Goal: Task Accomplishment & Management: Manage account settings

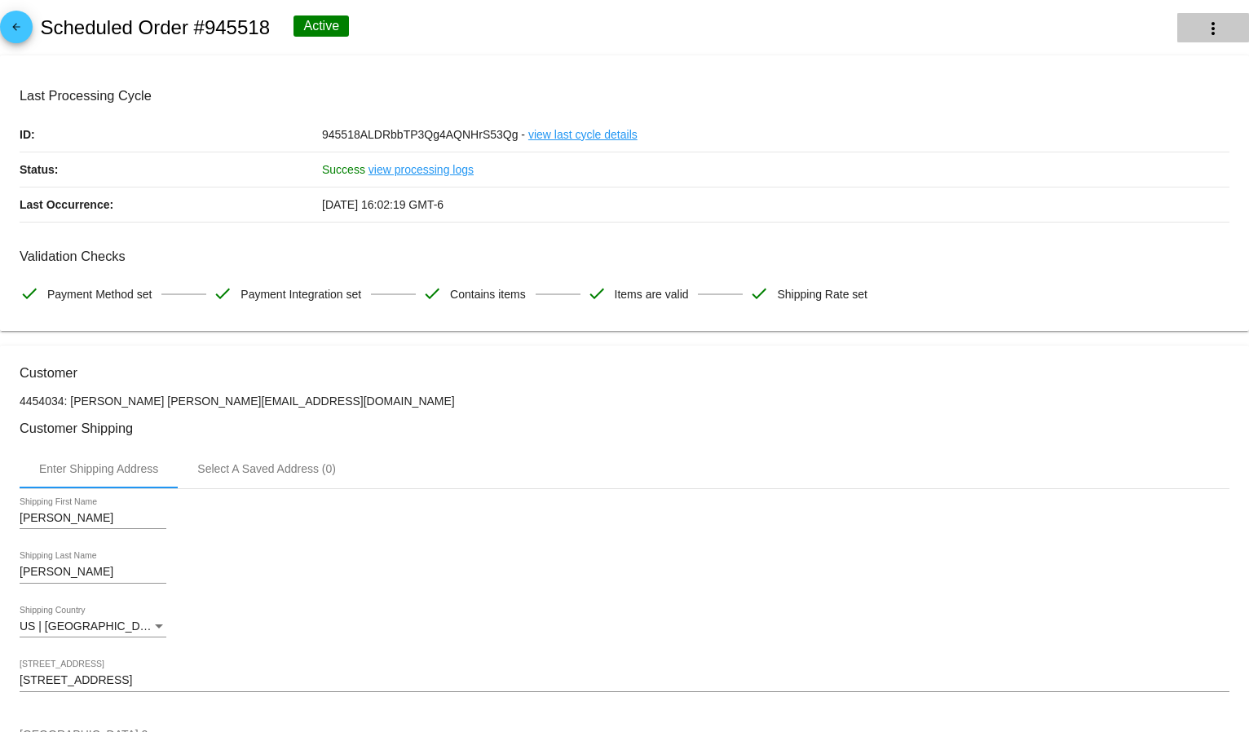
click at [1204, 25] on mat-icon "more_vert" at bounding box center [1214, 29] width 20 height 20
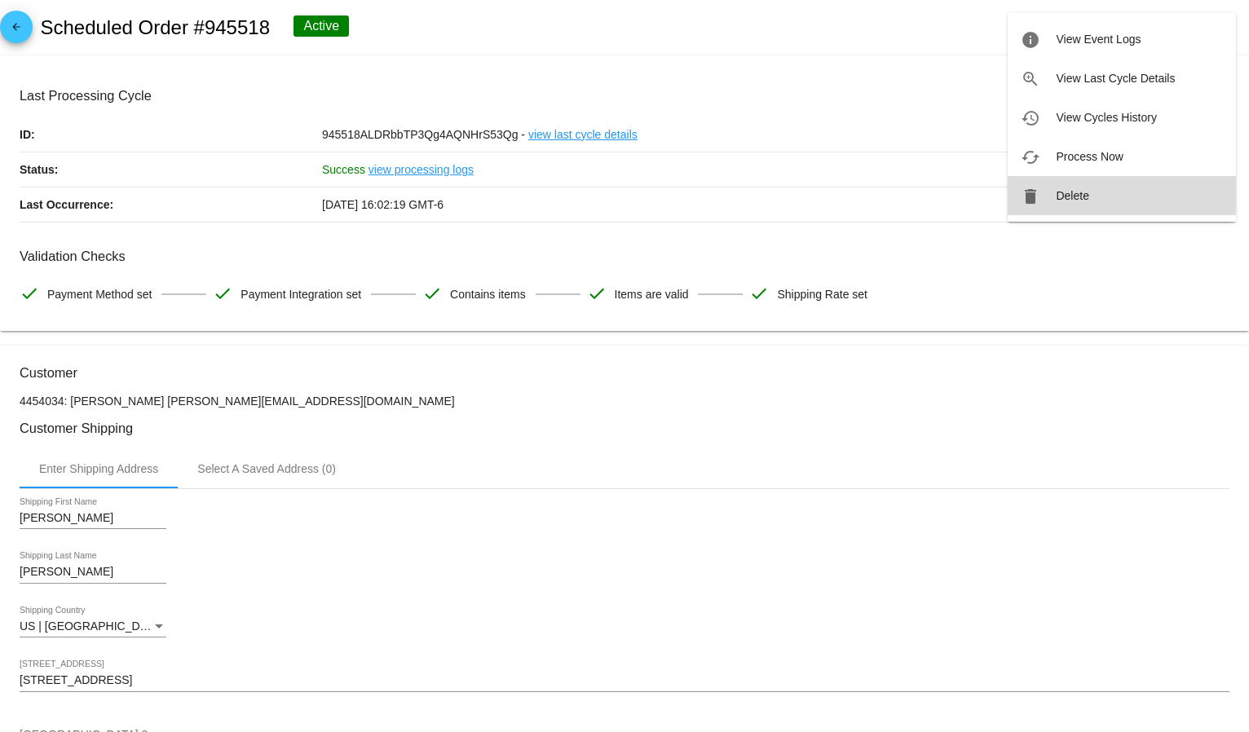
click at [1106, 183] on button "delete Delete" at bounding box center [1122, 195] width 228 height 39
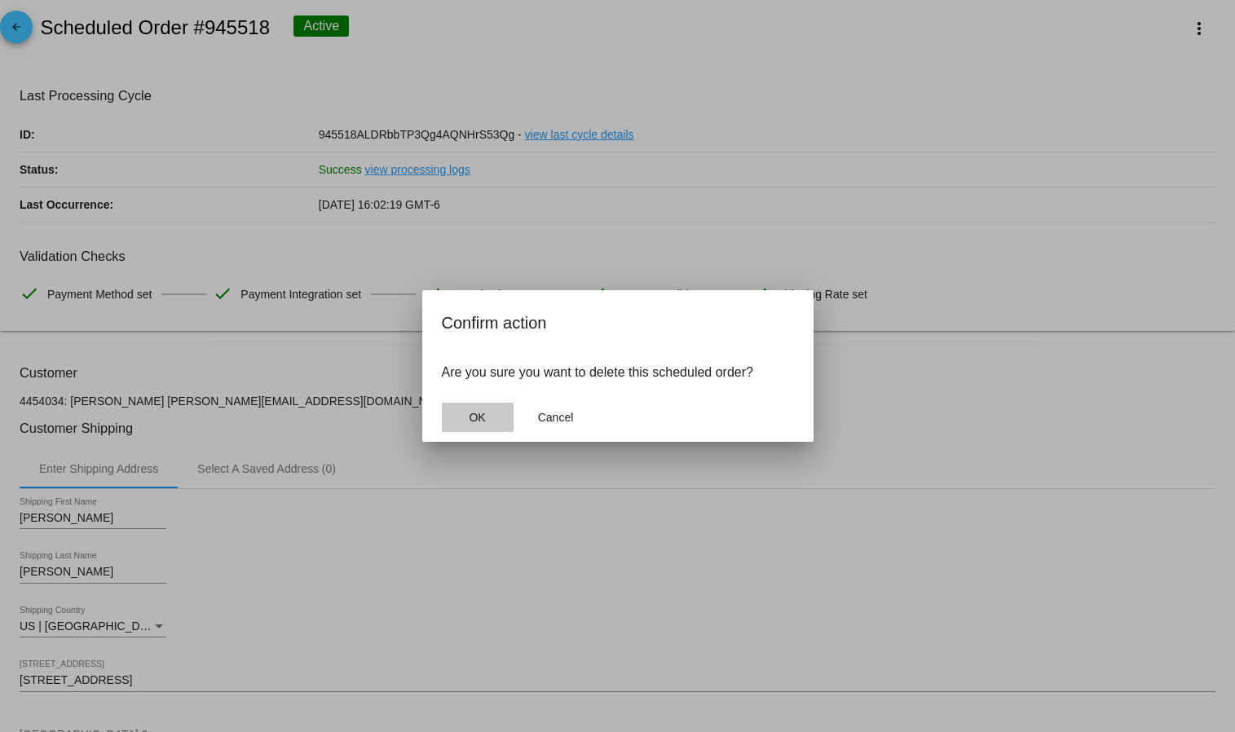
click at [458, 414] on button "OK" at bounding box center [478, 417] width 72 height 29
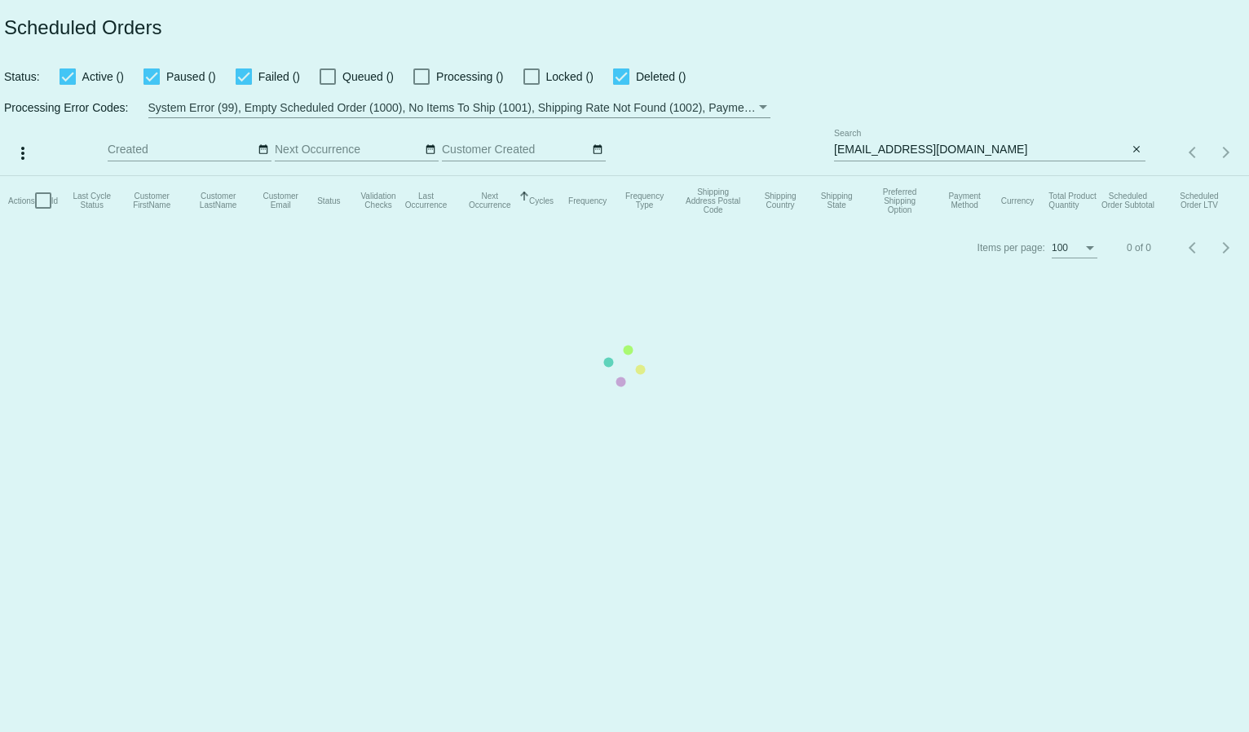
click at [906, 176] on mat-table "Actions Id Last Cycle Status Customer FirstName Customer LastName Customer Emai…" at bounding box center [624, 200] width 1249 height 49
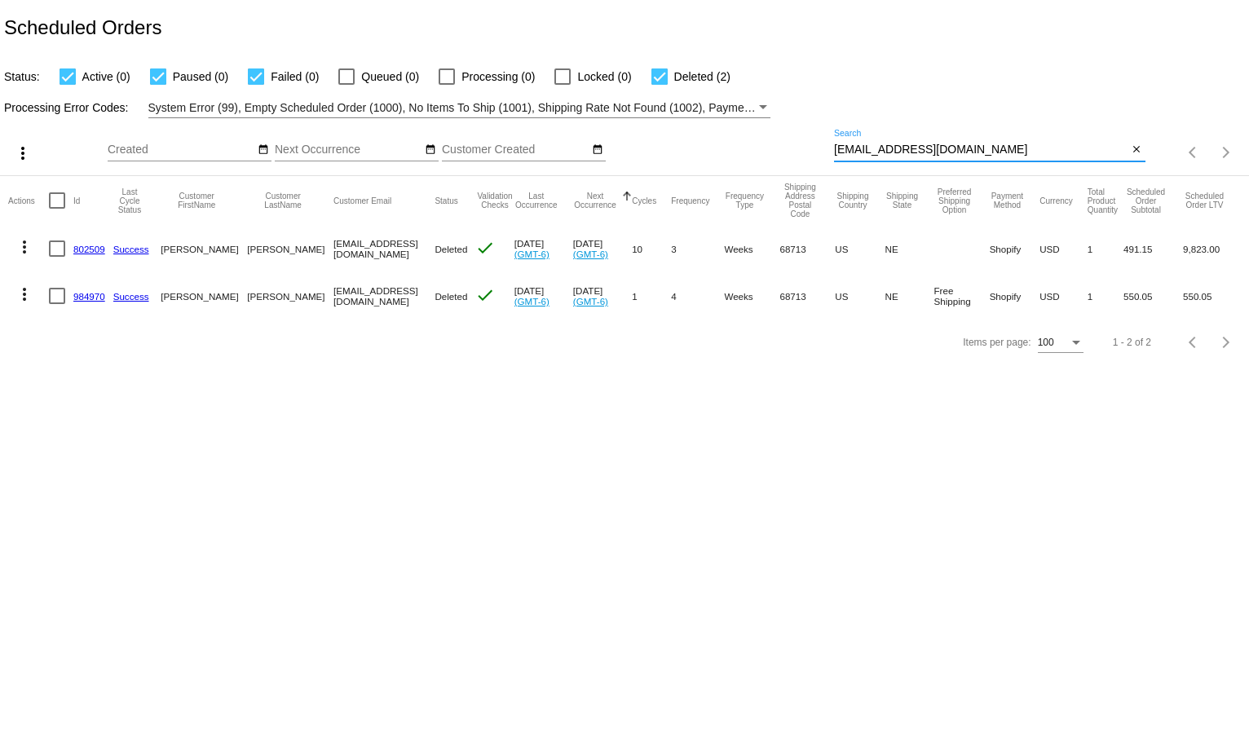
click at [895, 145] on input "[EMAIL_ADDRESS][DOMAIN_NAME]" at bounding box center [981, 150] width 294 height 13
paste input "[PERSON_NAME][EMAIL_ADDRESS][DOMAIN_NAME]"
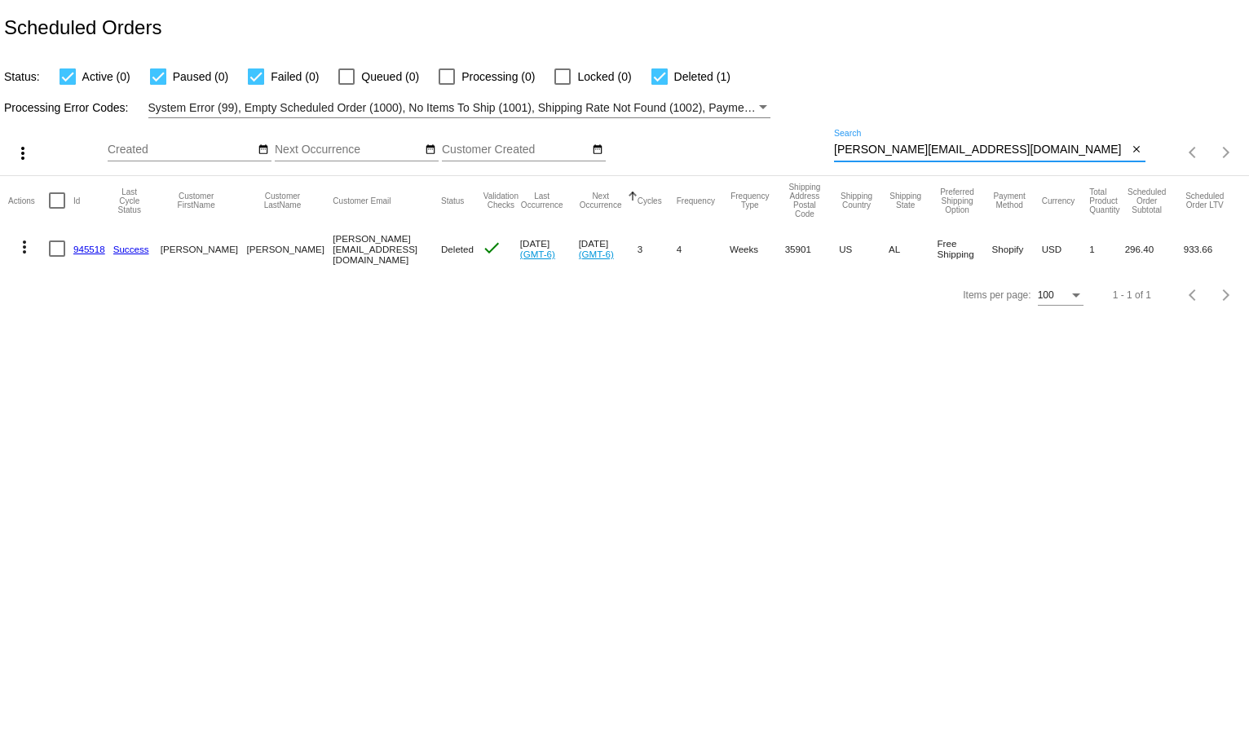
type input "[PERSON_NAME][EMAIL_ADDRESS][DOMAIN_NAME]"
click at [918, 99] on div "Processing Error Codes: System Error (99), Empty Scheduled Order (1000), No Ite…" at bounding box center [624, 102] width 1249 height 32
